Goal: Task Accomplishment & Management: Manage account settings

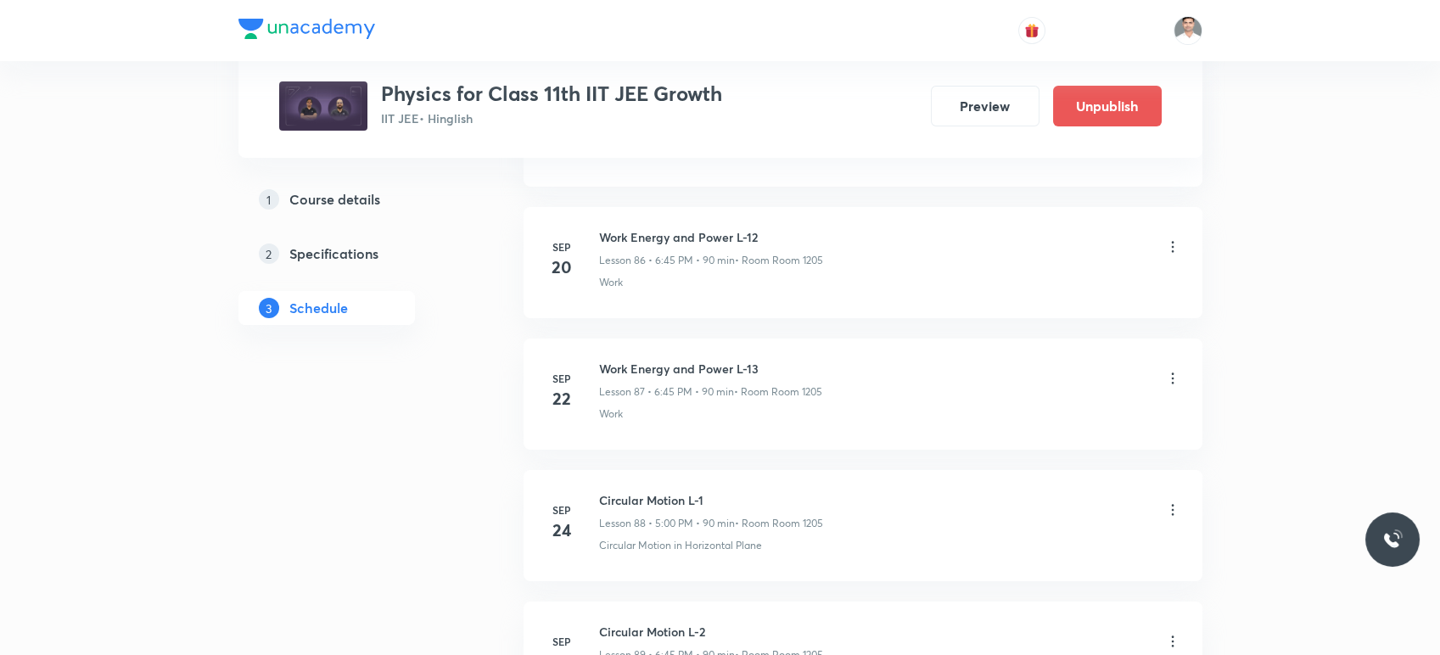
scroll to position [12286, 0]
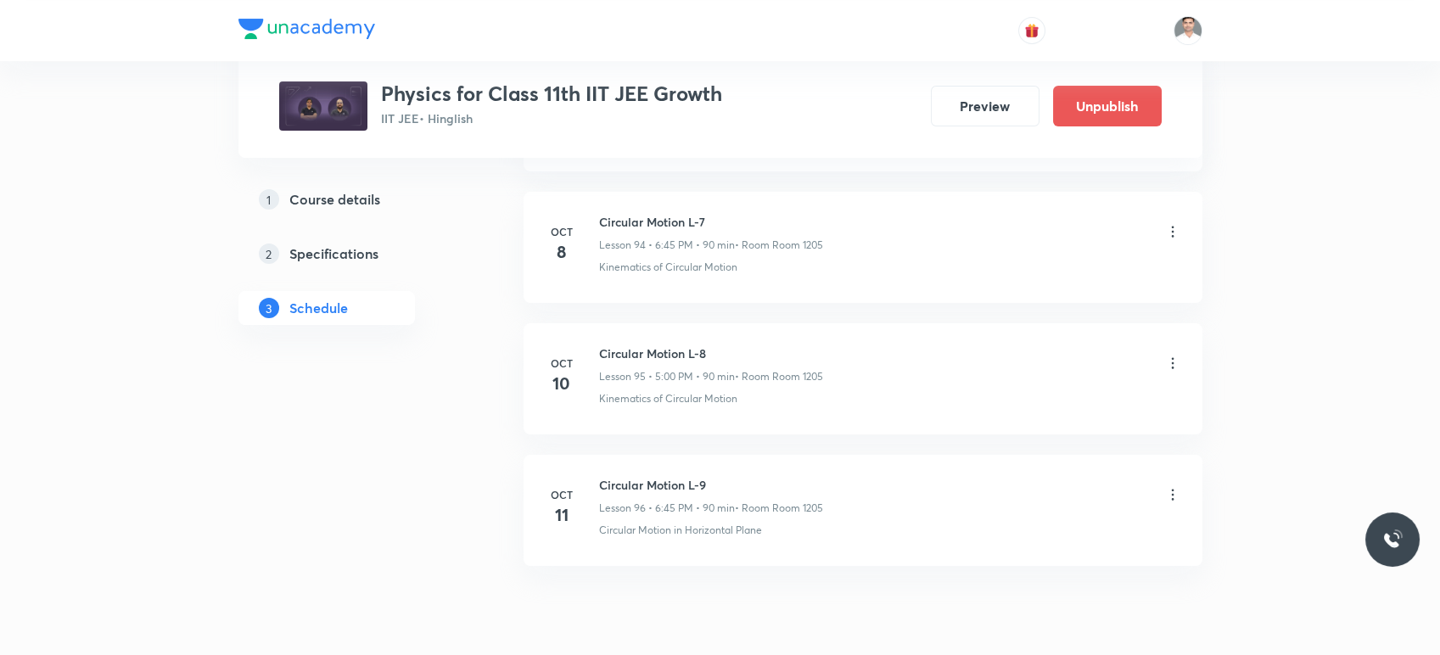
scroll to position [13418, 0]
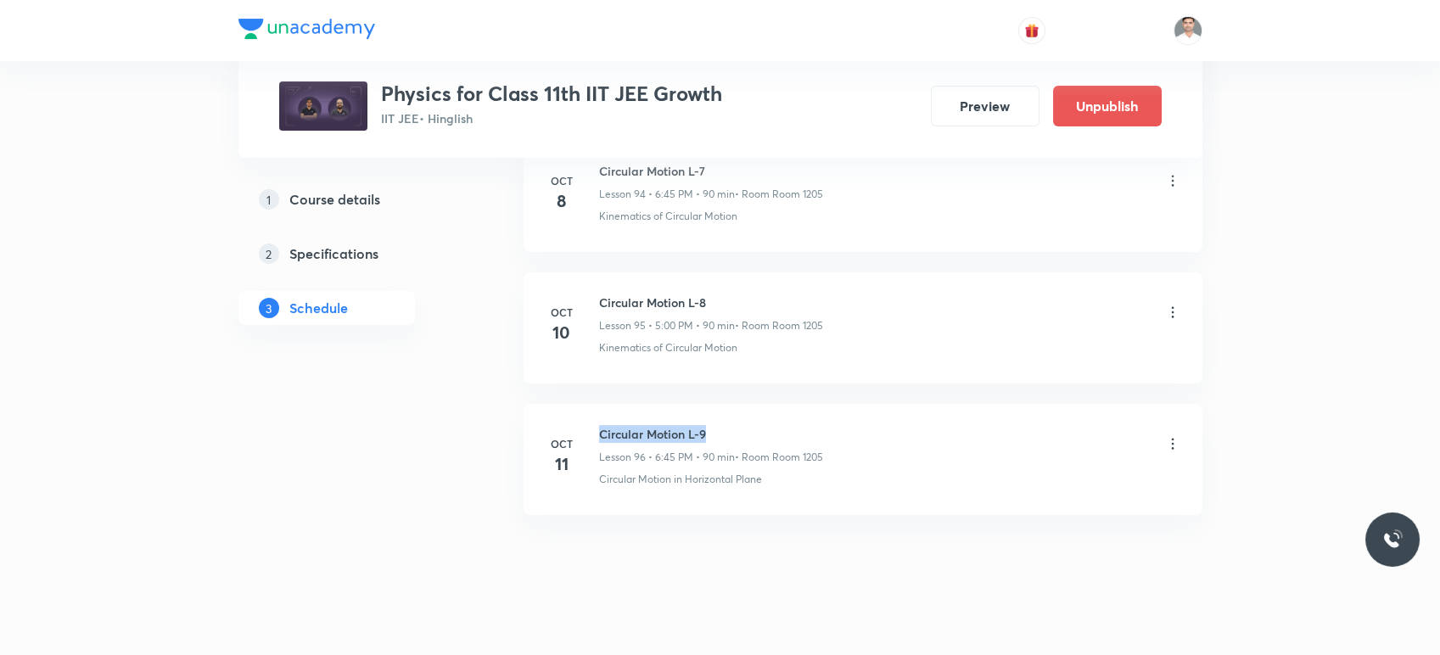
drag, startPoint x: 602, startPoint y: 413, endPoint x: 775, endPoint y: 399, distance: 173.7
click at [775, 404] on li "Oct 11 Circular Motion L-9 Lesson 96 • 6:45 PM • 90 min • Room Room 1205 Circul…" at bounding box center [862, 459] width 679 height 111
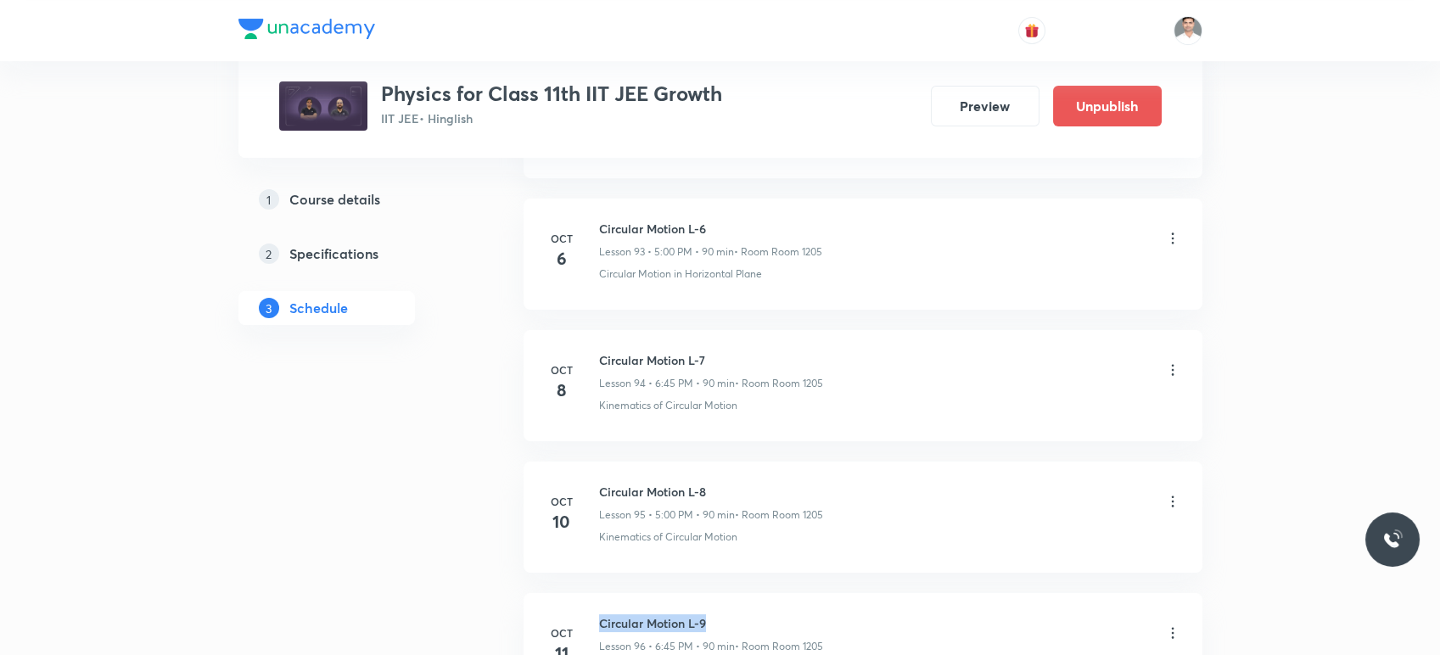
scroll to position [13323, 0]
